Goal: Task Accomplishment & Management: Manage account settings

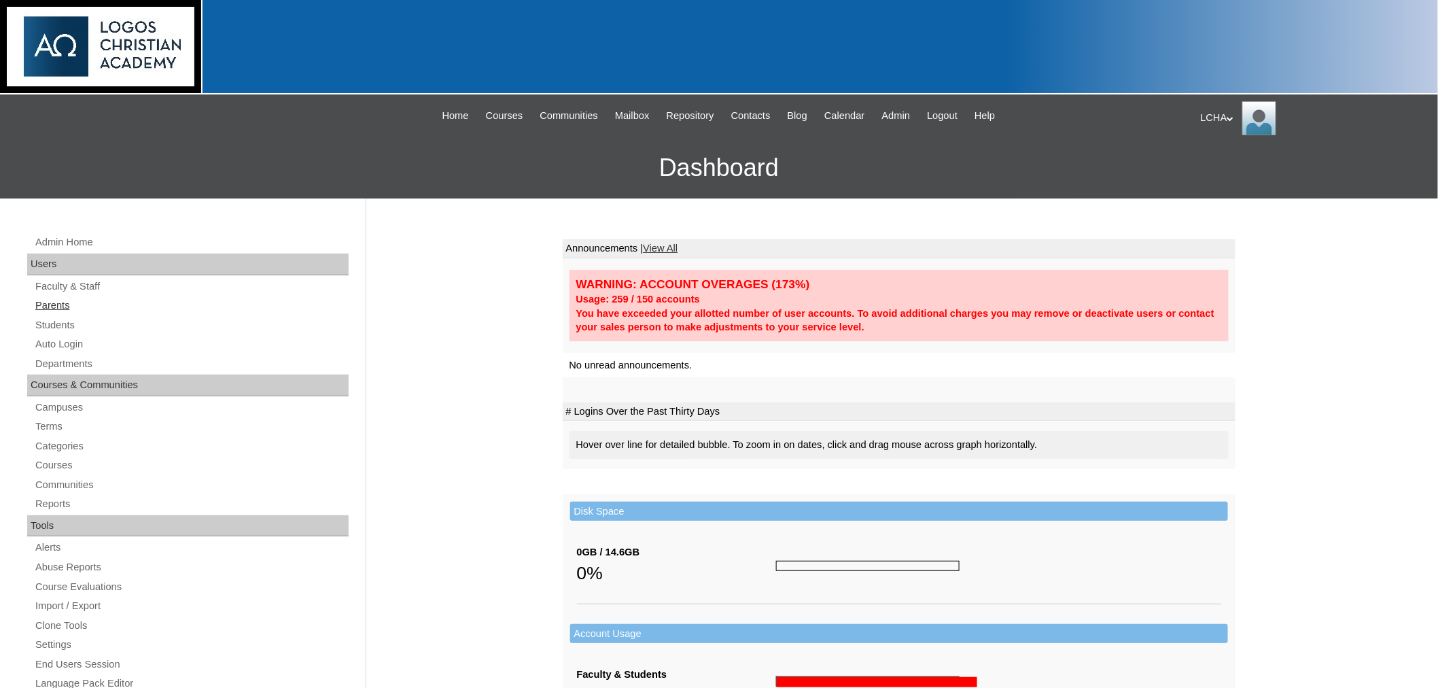
click at [52, 306] on link "Parents" at bounding box center [191, 305] width 315 height 17
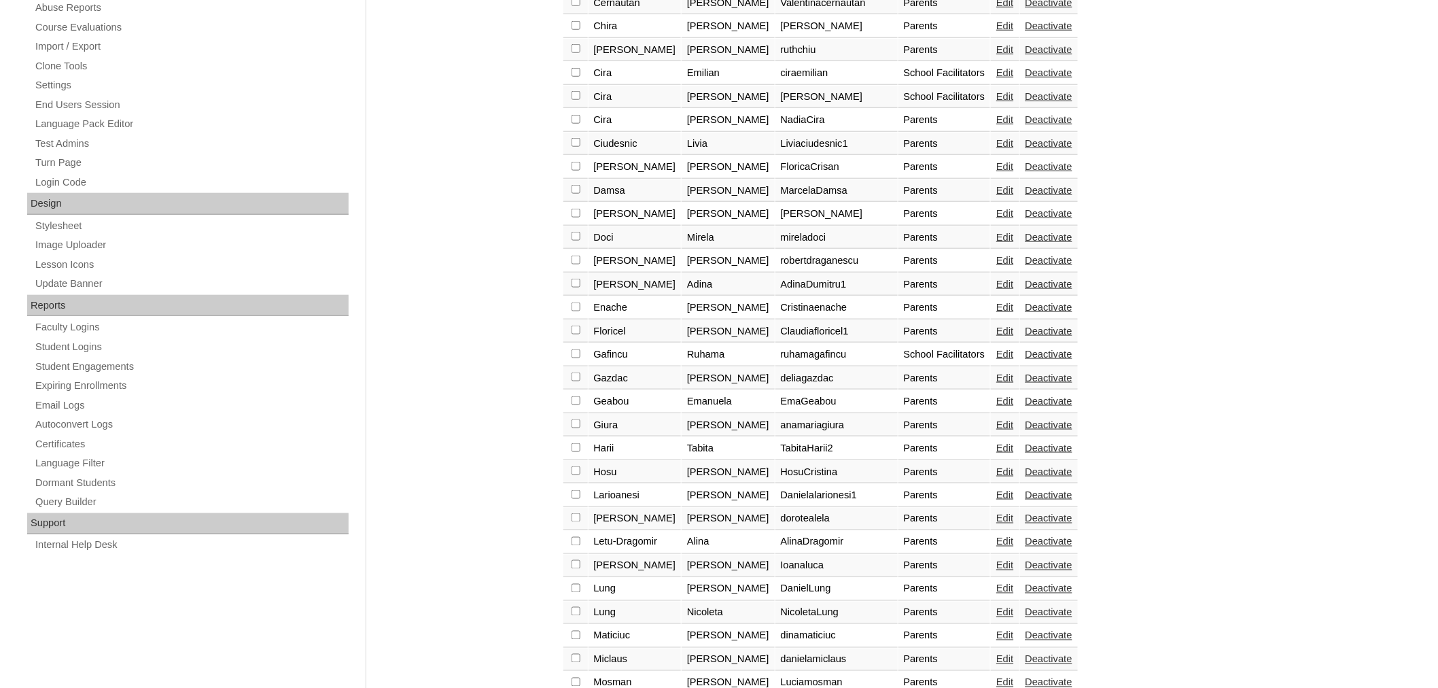
scroll to position [570, 0]
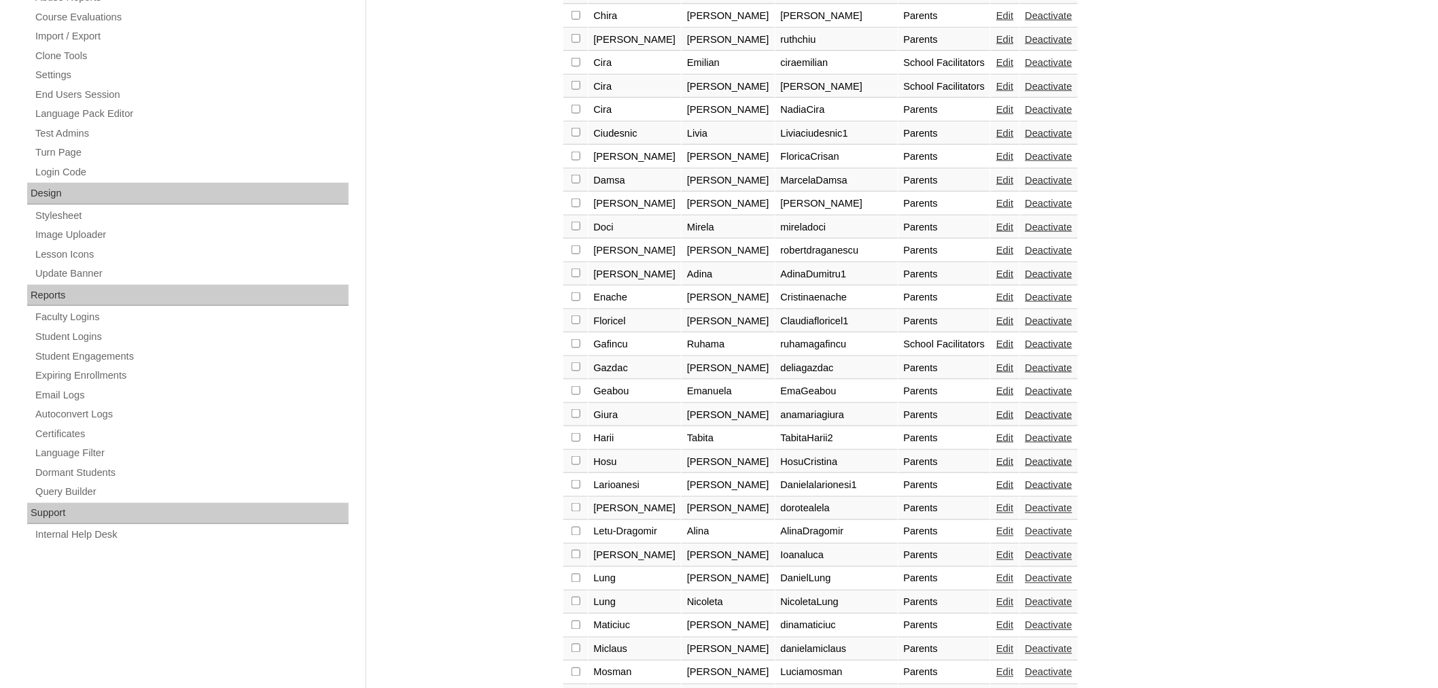
click at [576, 503] on input "checkbox" at bounding box center [576, 507] width 9 height 9
checkbox input "true"
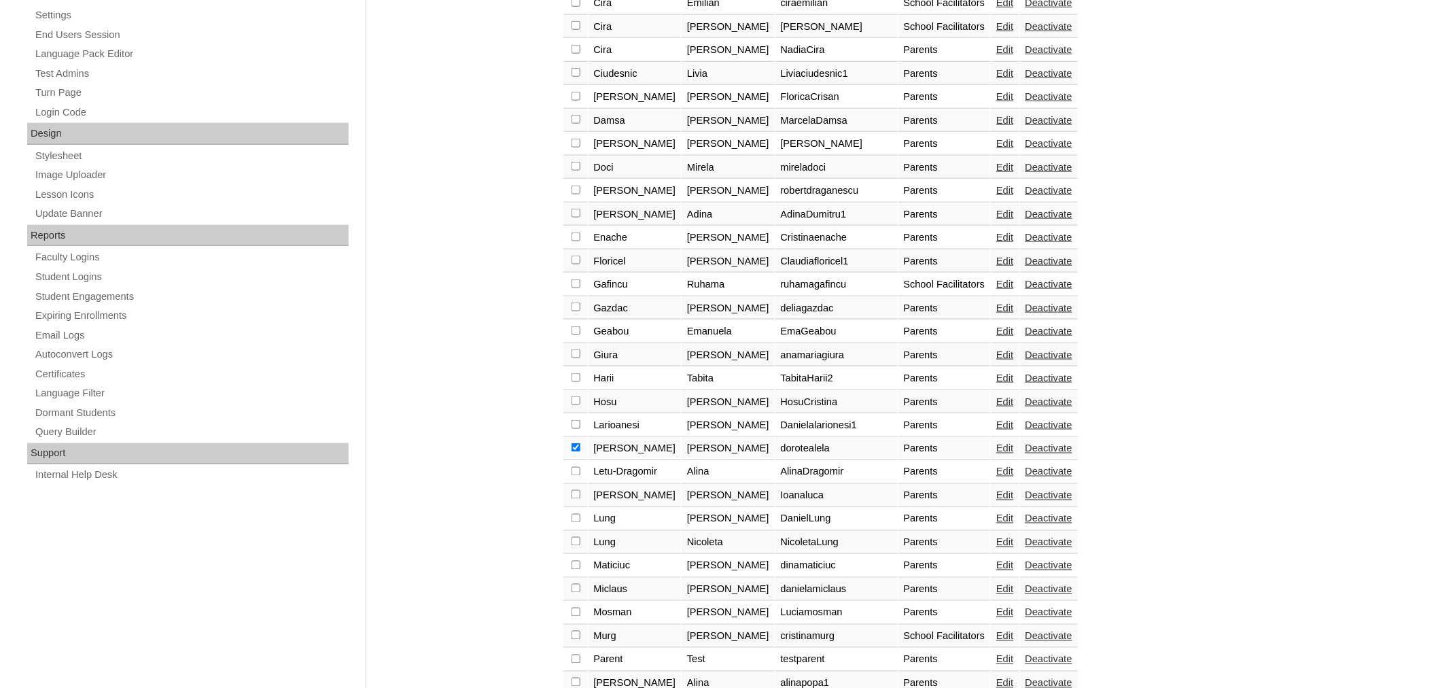
scroll to position [640, 0]
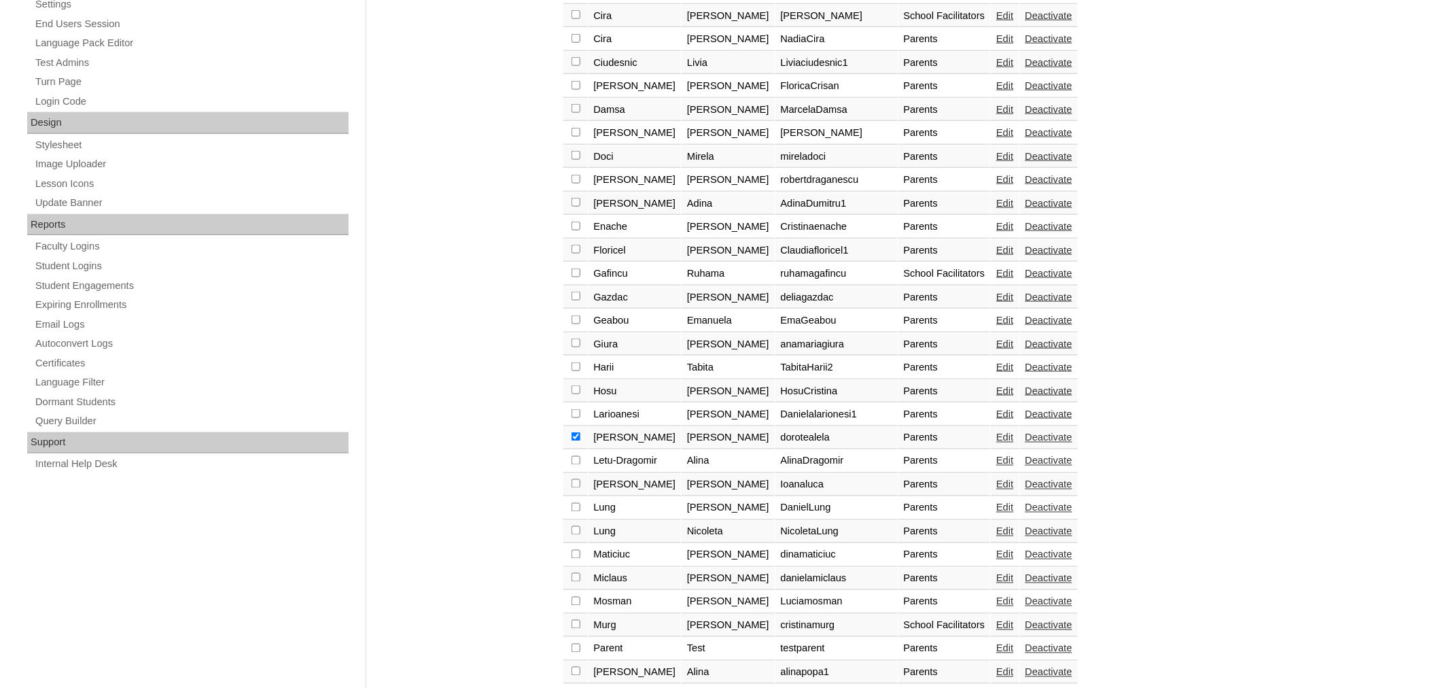
click at [996, 432] on link "Edit" at bounding box center [1004, 437] width 17 height 11
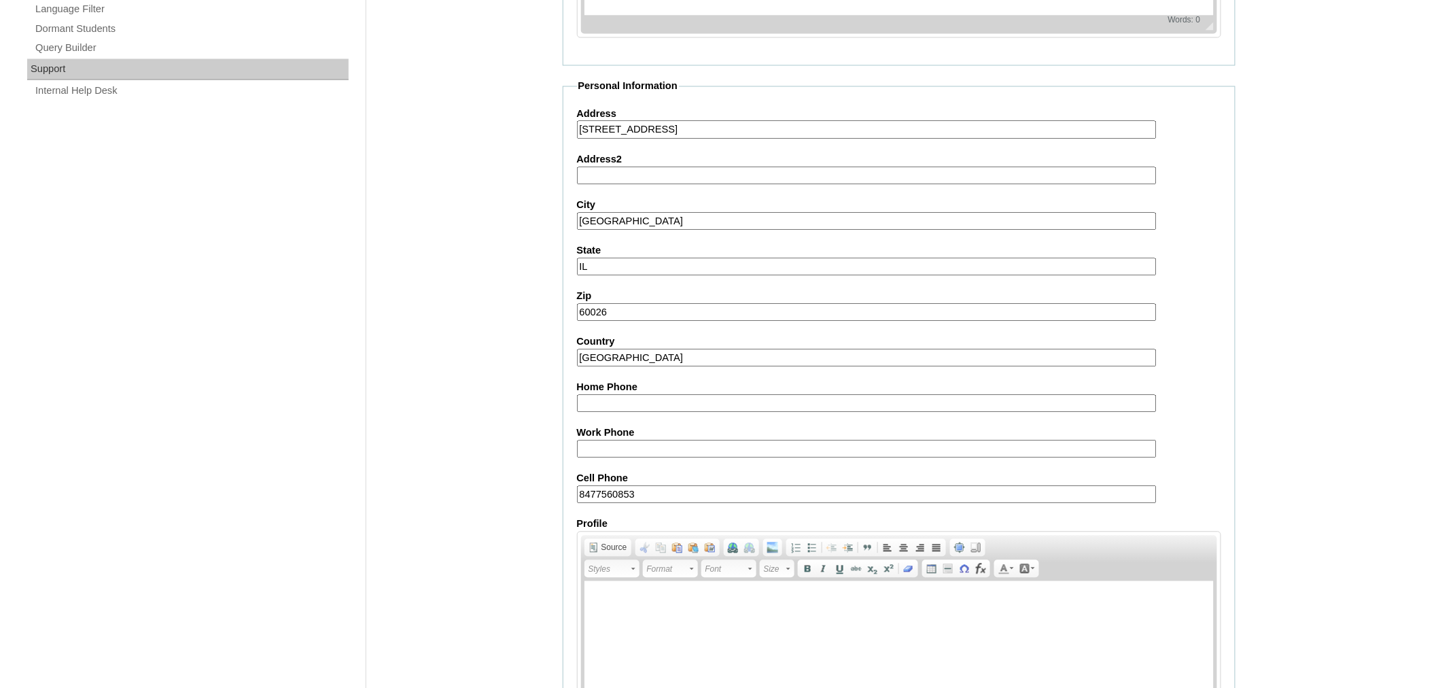
scroll to position [1110, 0]
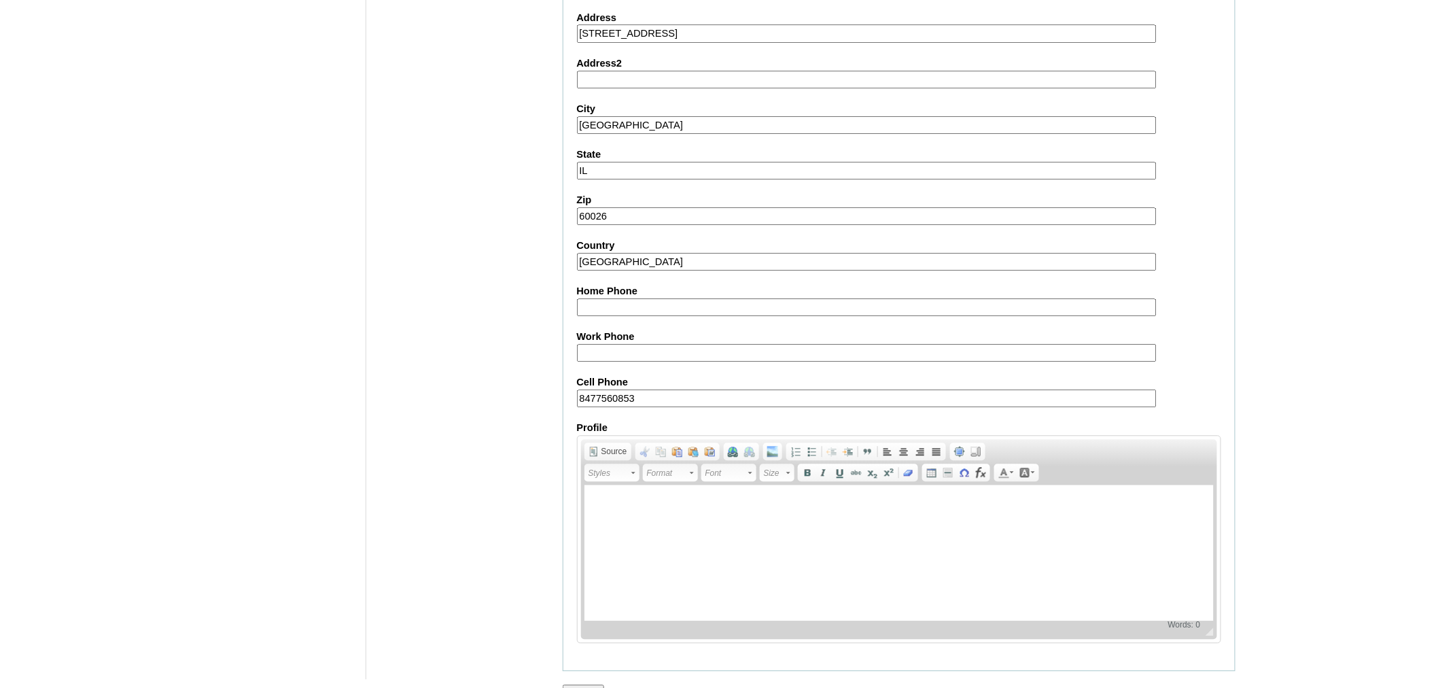
click at [578, 684] on input "Submit" at bounding box center [584, 691] width 42 height 15
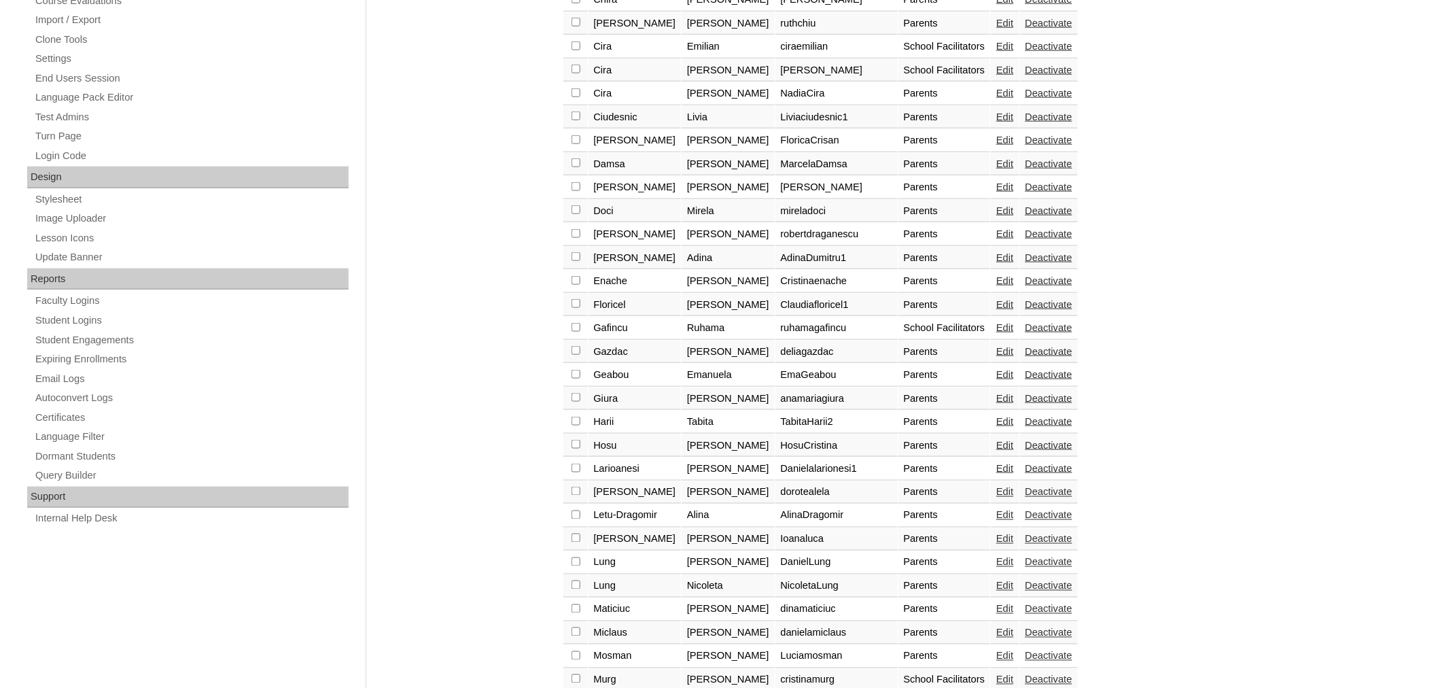
scroll to position [614, 0]
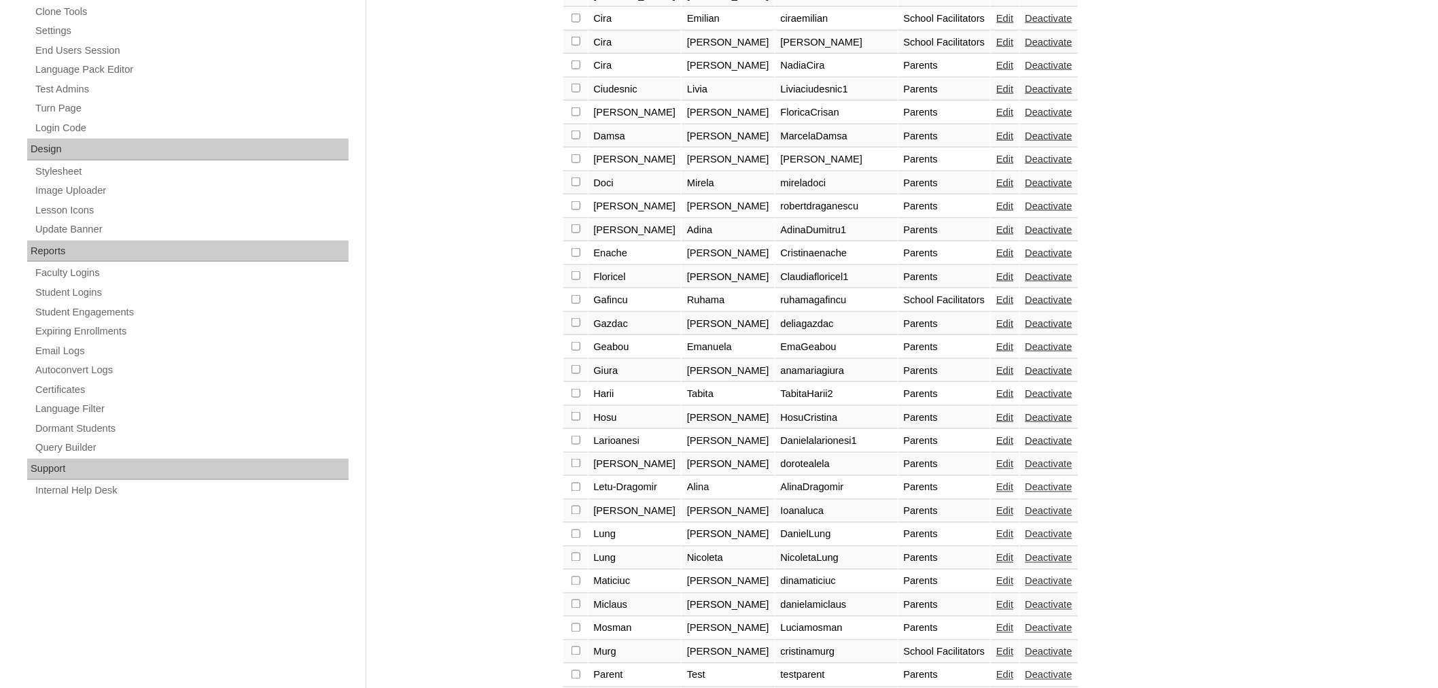
click at [572, 459] on input "checkbox" at bounding box center [576, 463] width 9 height 9
checkbox input "true"
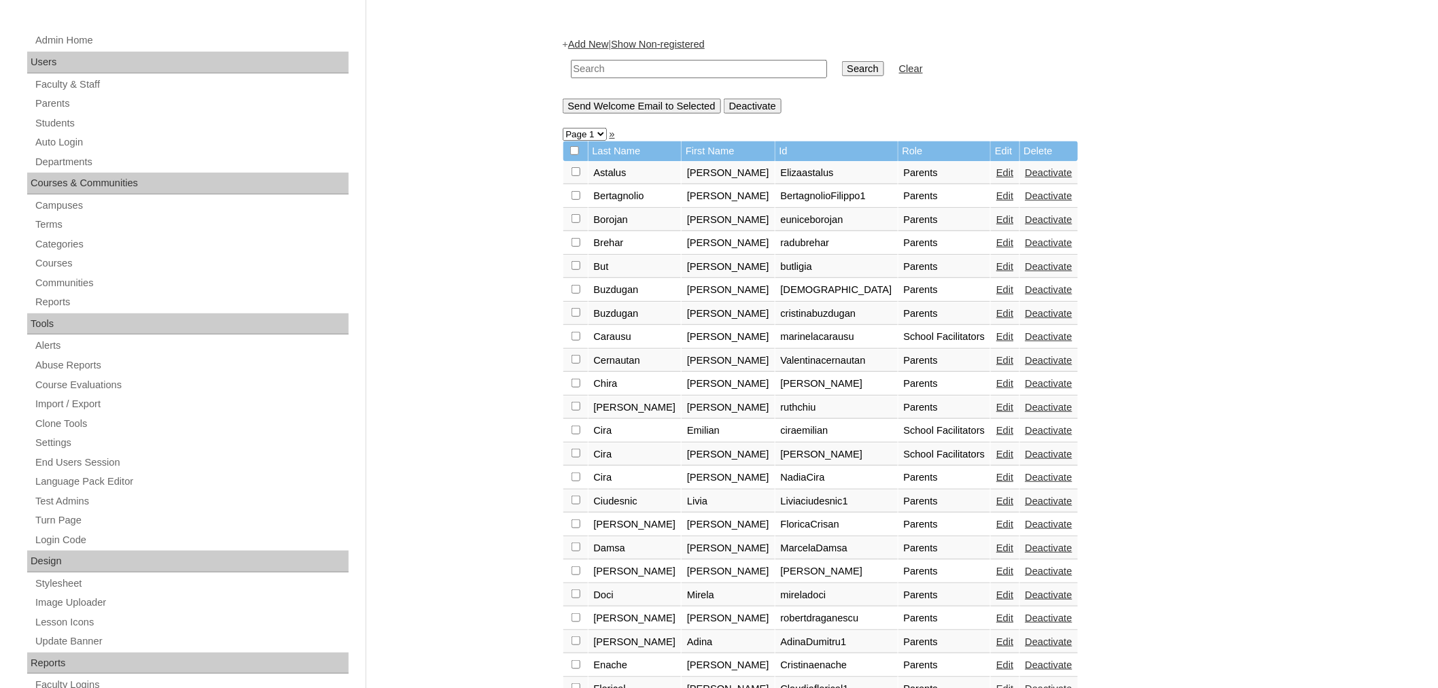
scroll to position [0, 0]
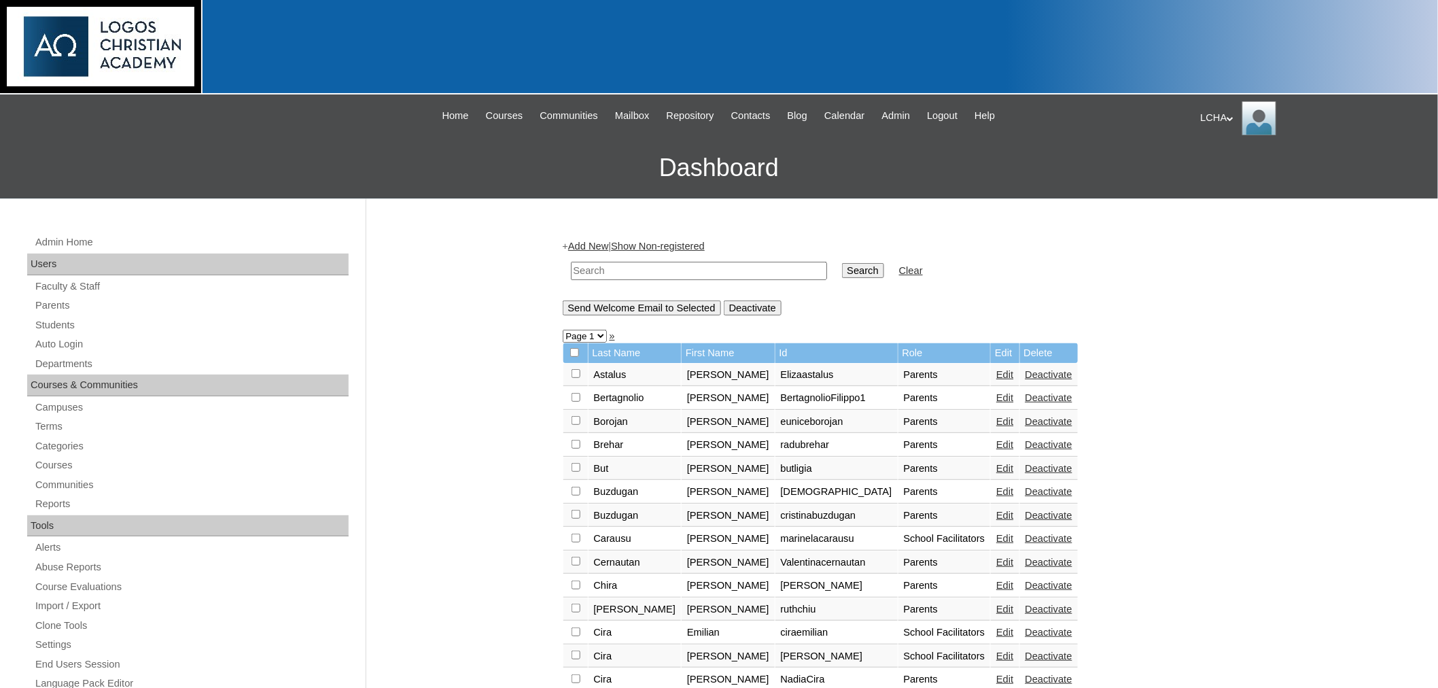
click at [608, 304] on input "Send Welcome Email to Selected" at bounding box center [642, 307] width 158 height 15
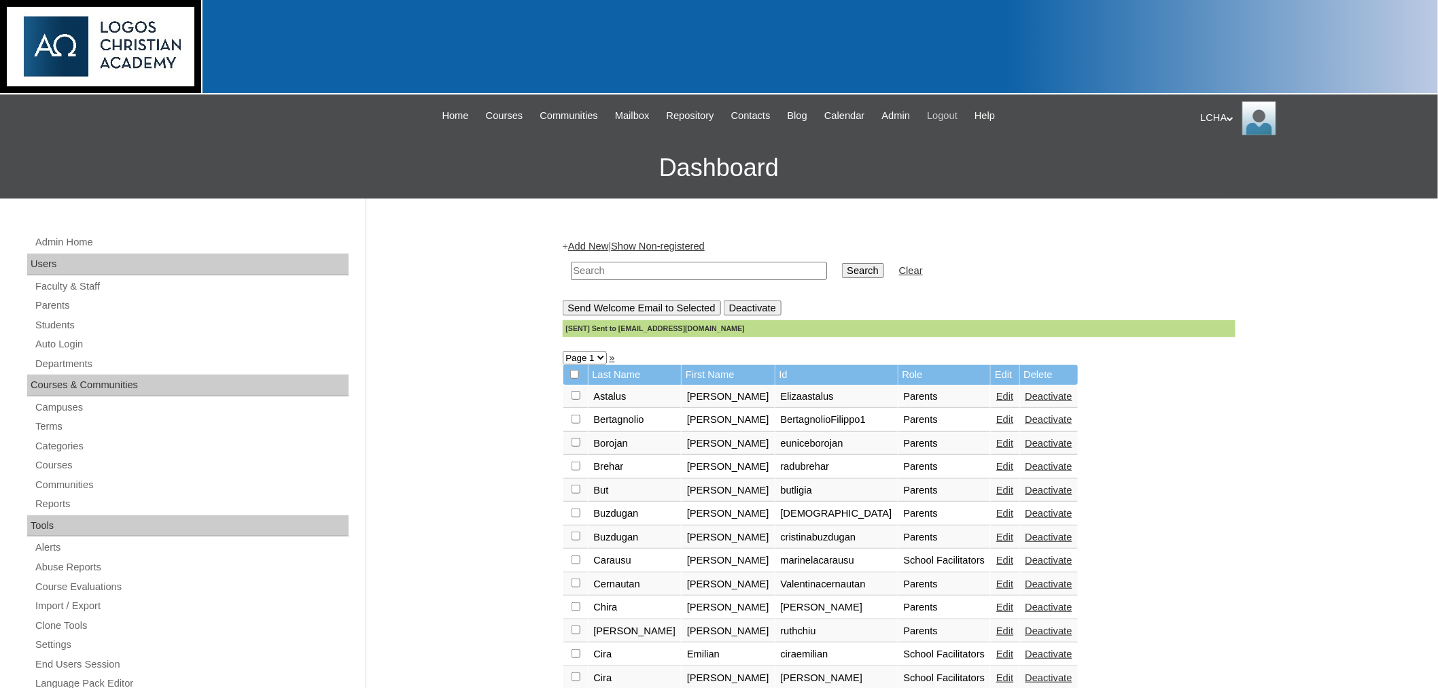
click at [958, 118] on span "Logout" at bounding box center [942, 116] width 31 height 16
